Goal: Browse casually

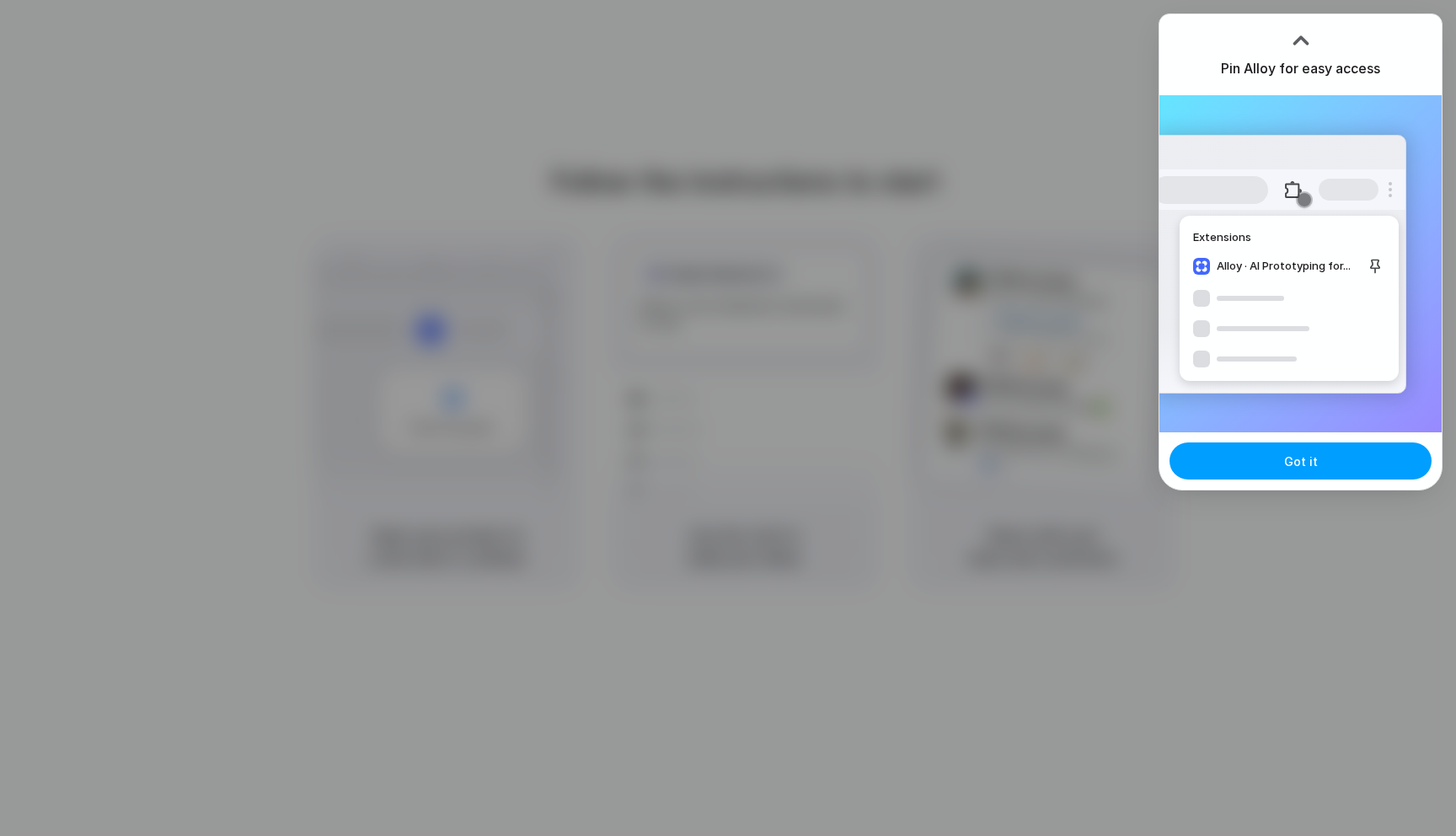
click at [1311, 471] on button "Got it" at bounding box center [1300, 461] width 262 height 37
